Goal: Task Accomplishment & Management: Manage account settings

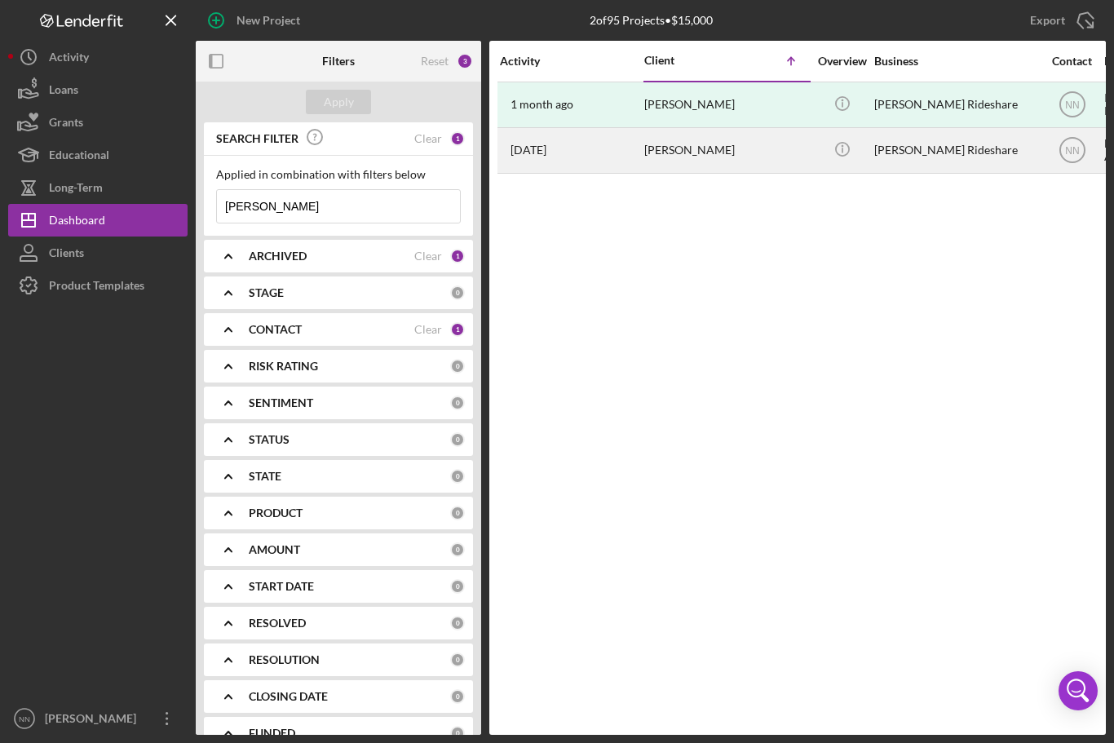
click at [709, 156] on div "[PERSON_NAME]" at bounding box center [725, 150] width 163 height 43
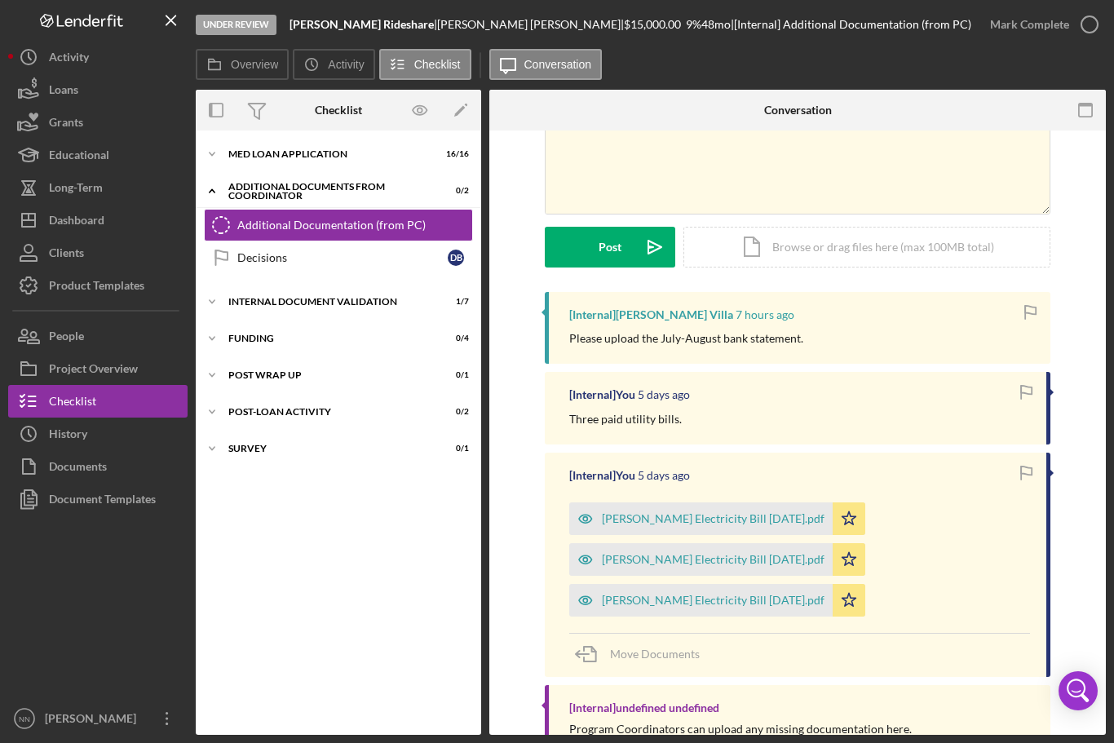
scroll to position [157, 0]
